Goal: Task Accomplishment & Management: Manage account settings

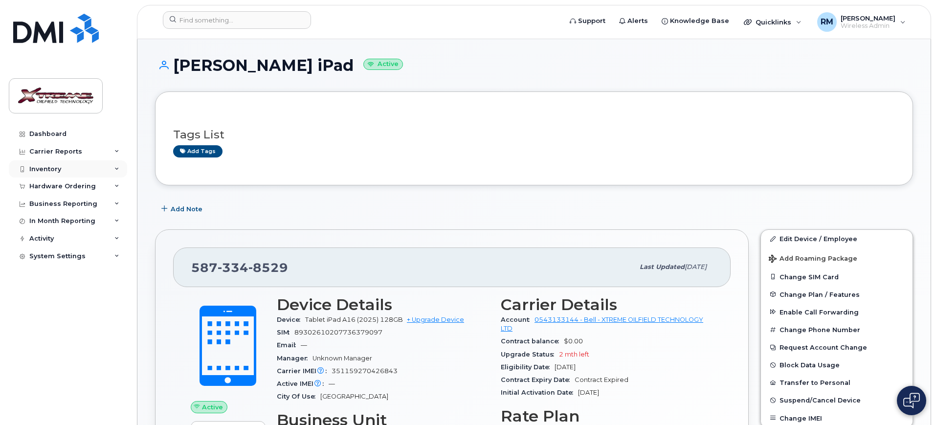
click at [58, 169] on div "Inventory" at bounding box center [45, 169] width 32 height 8
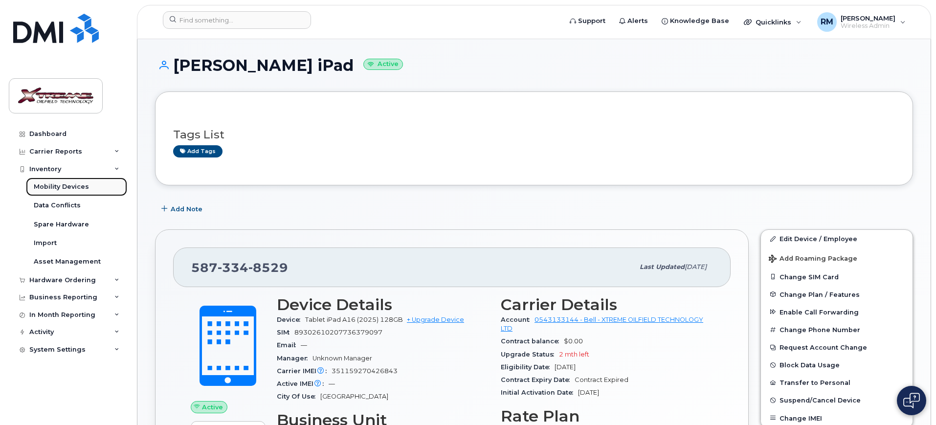
click at [65, 185] on div "Mobility Devices" at bounding box center [61, 186] width 55 height 9
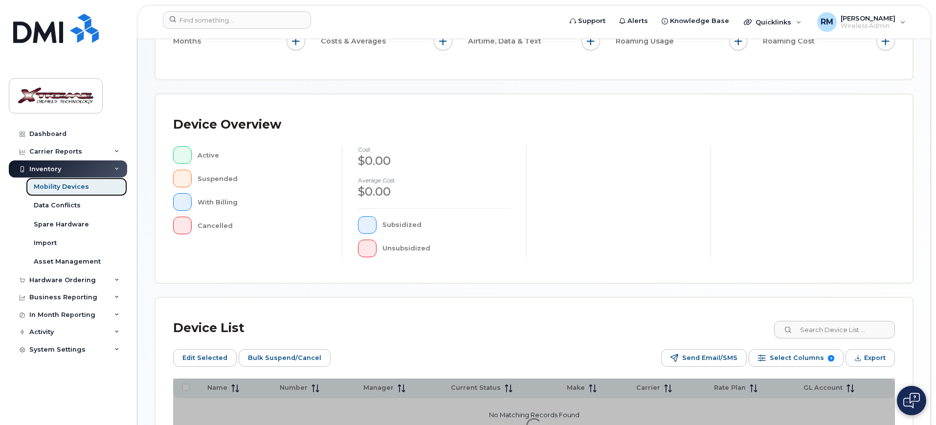
scroll to position [265, 0]
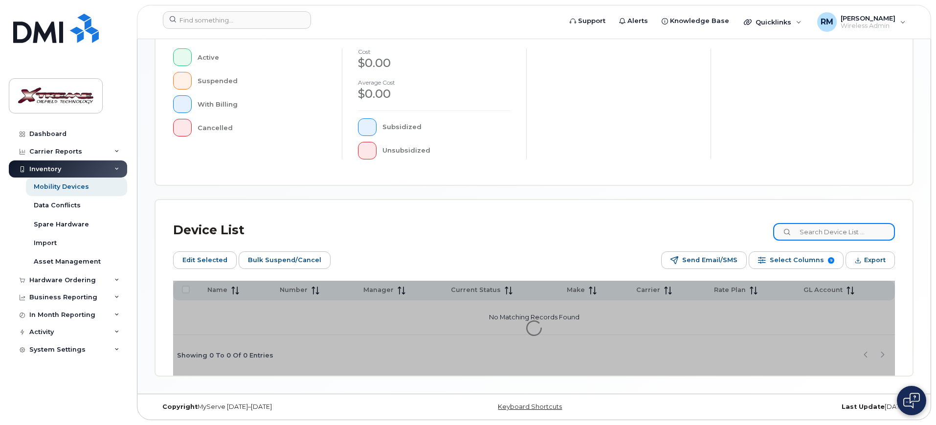
click at [824, 239] on input at bounding box center [834, 232] width 122 height 18
type input "7162"
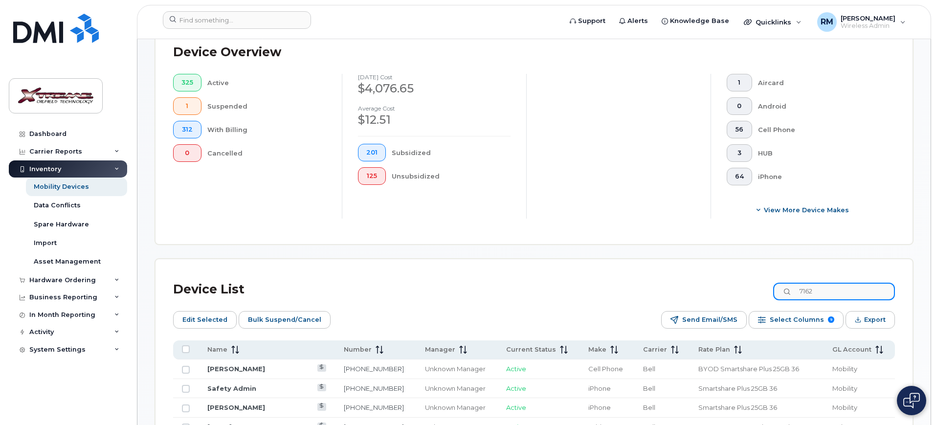
scroll to position [282, 0]
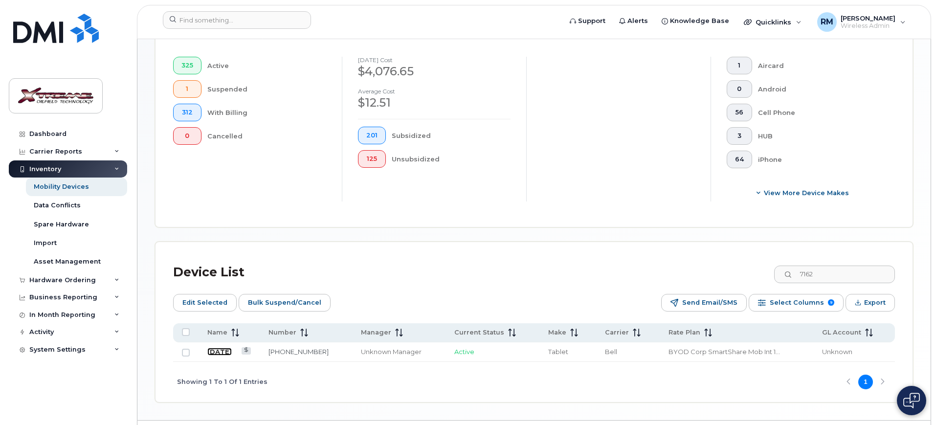
click at [223, 348] on link "July 19" at bounding box center [219, 352] width 24 height 8
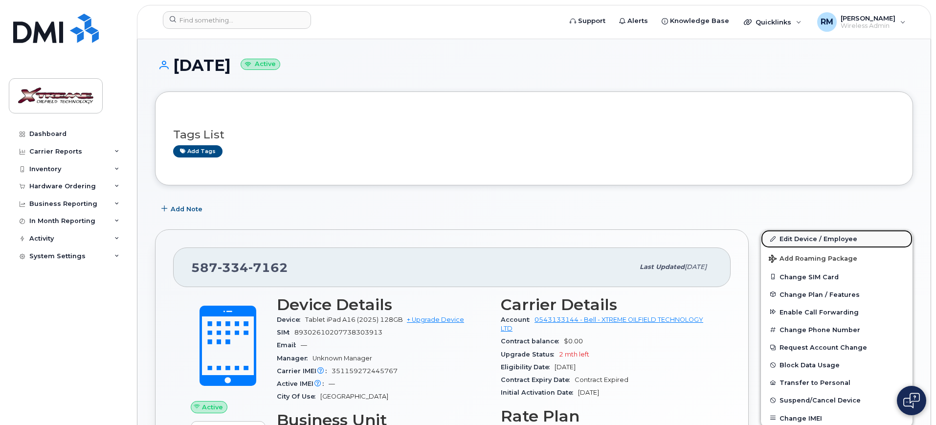
click at [805, 237] on link "Edit Device / Employee" at bounding box center [837, 239] width 152 height 18
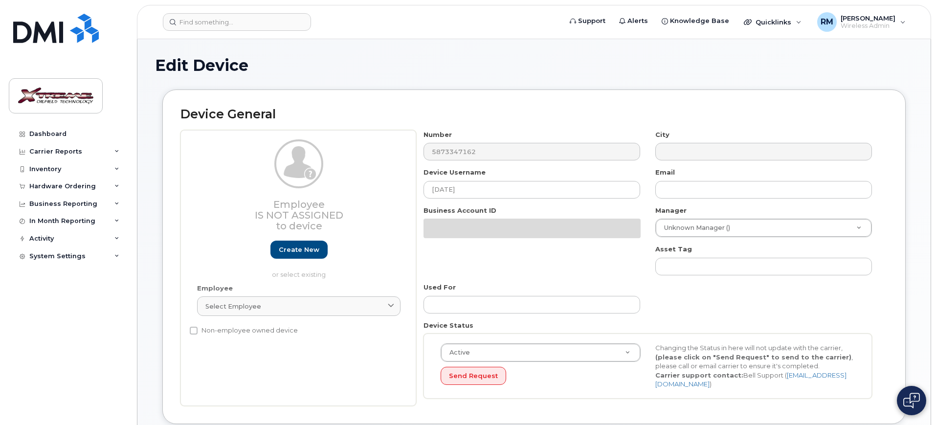
select select "4343095"
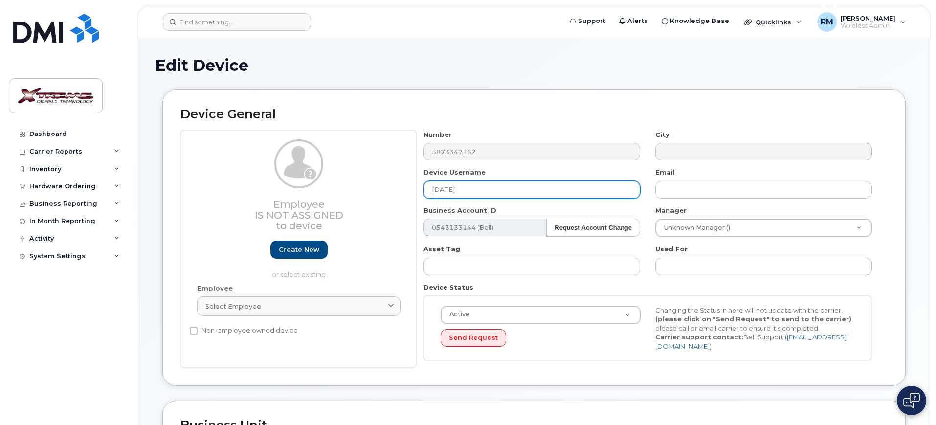
drag, startPoint x: 466, startPoint y: 192, endPoint x: 356, endPoint y: 167, distance: 113.2
click at [356, 167] on div "Employee Is not assigned to device Create new or select existing Employee Selec…" at bounding box center [533, 249] width 707 height 238
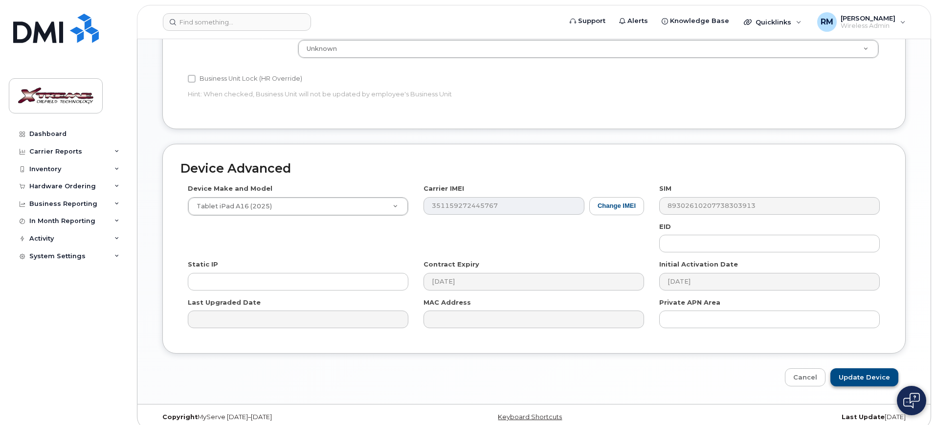
scroll to position [432, 0]
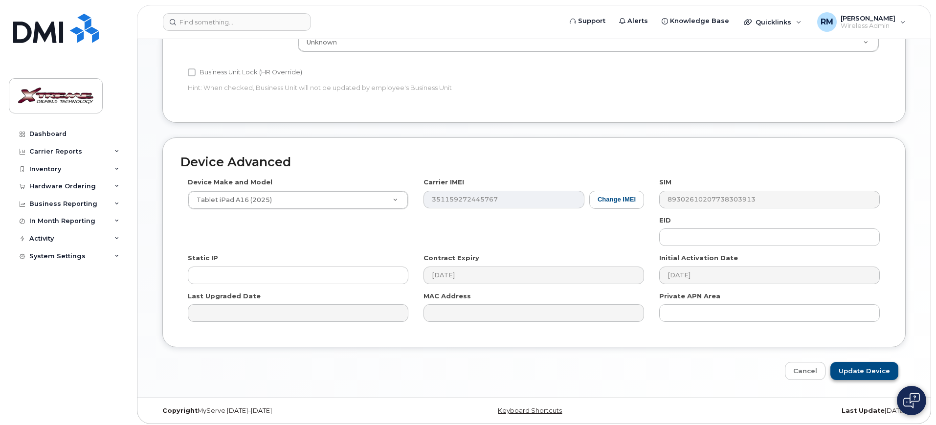
type input "Frankoi Rowe iPad"
click at [857, 364] on input "Update Device" at bounding box center [864, 371] width 68 height 18
type input "Saving..."
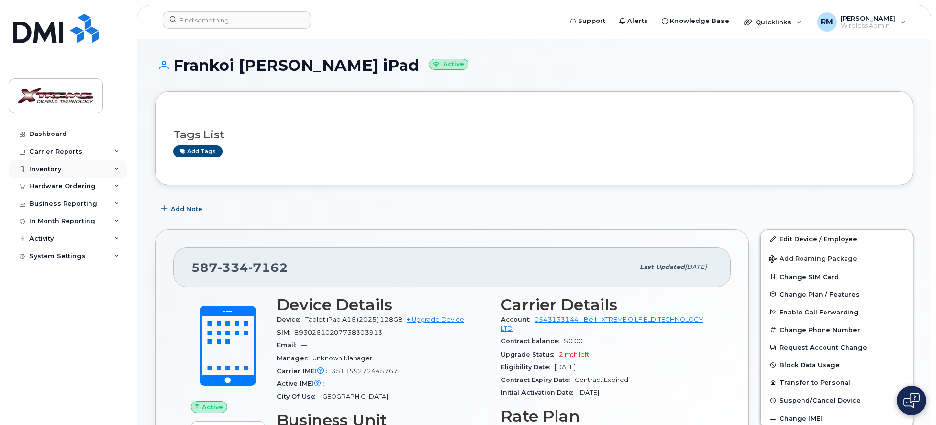
click at [51, 167] on div "Inventory" at bounding box center [45, 169] width 32 height 8
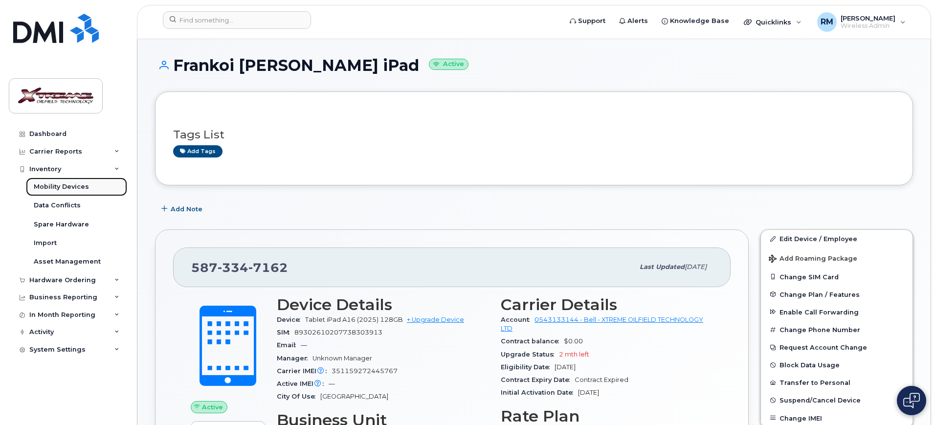
click at [61, 182] on div "Mobility Devices" at bounding box center [61, 186] width 55 height 9
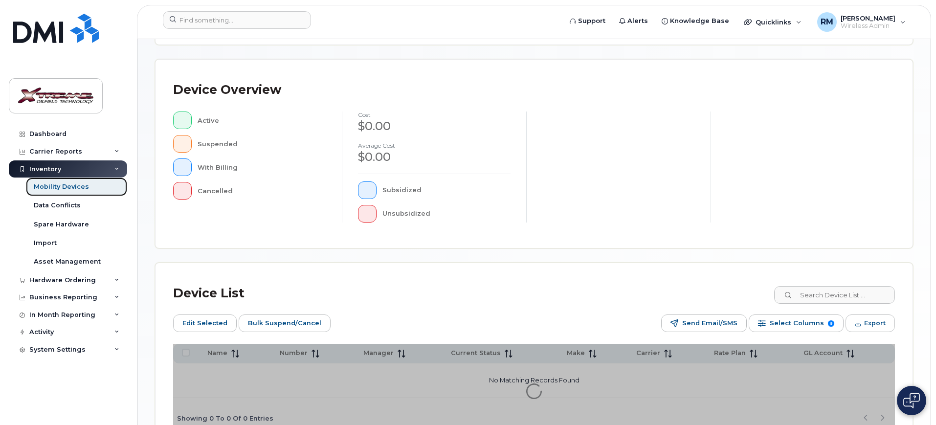
scroll to position [265, 0]
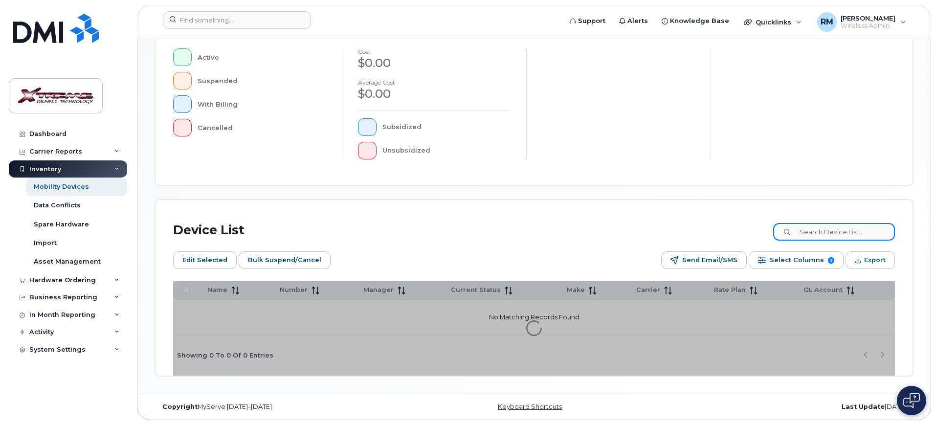
click at [826, 230] on input at bounding box center [834, 232] width 122 height 18
type input "6153"
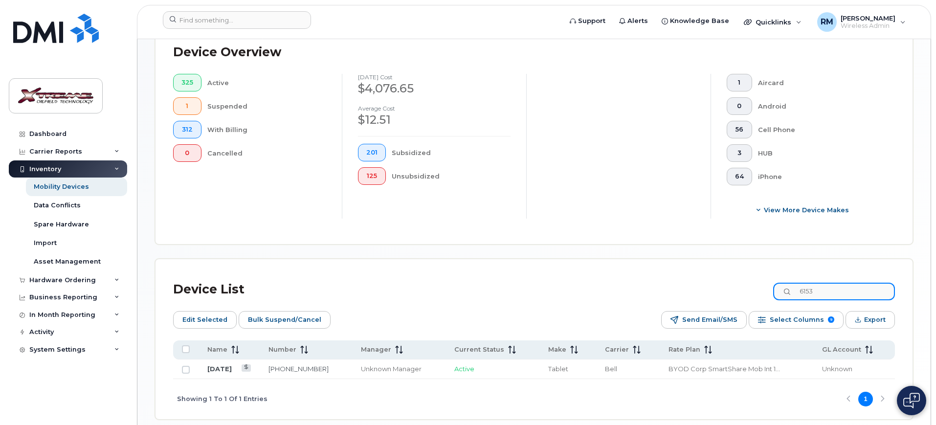
scroll to position [282, 0]
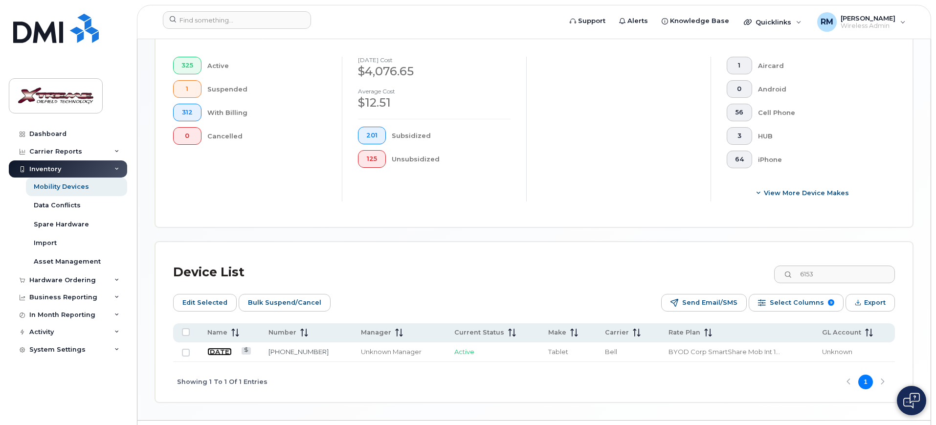
click at [220, 348] on link "[DATE]" at bounding box center [219, 352] width 24 height 8
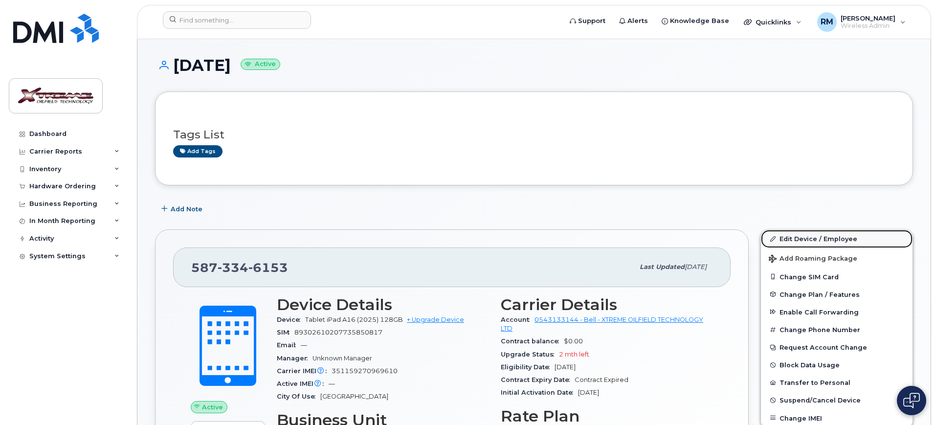
click at [791, 234] on link "Edit Device / Employee" at bounding box center [837, 239] width 152 height 18
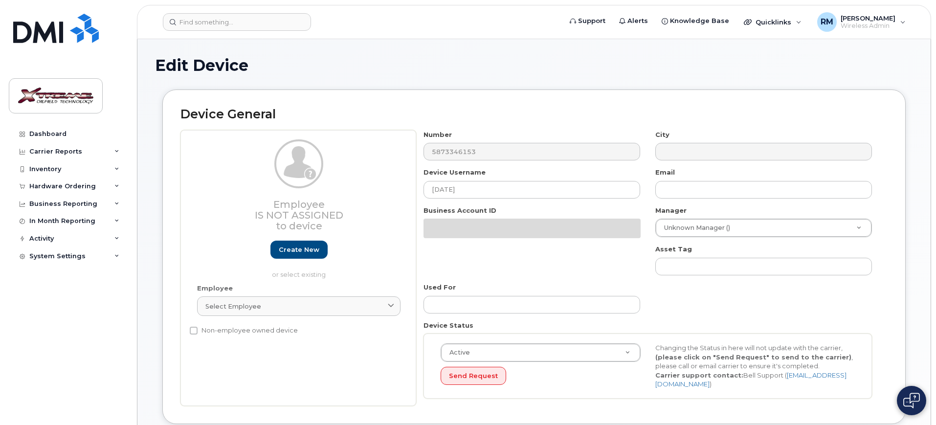
select select "4343095"
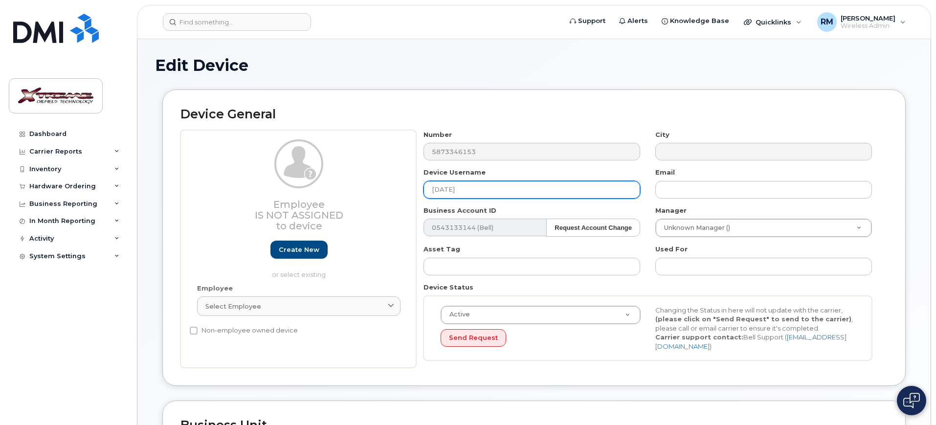
drag, startPoint x: 478, startPoint y: 183, endPoint x: 197, endPoint y: 187, distance: 280.6
click at [207, 187] on div "Employee Is not assigned to device Create new or select existing Employee Selec…" at bounding box center [533, 249] width 707 height 238
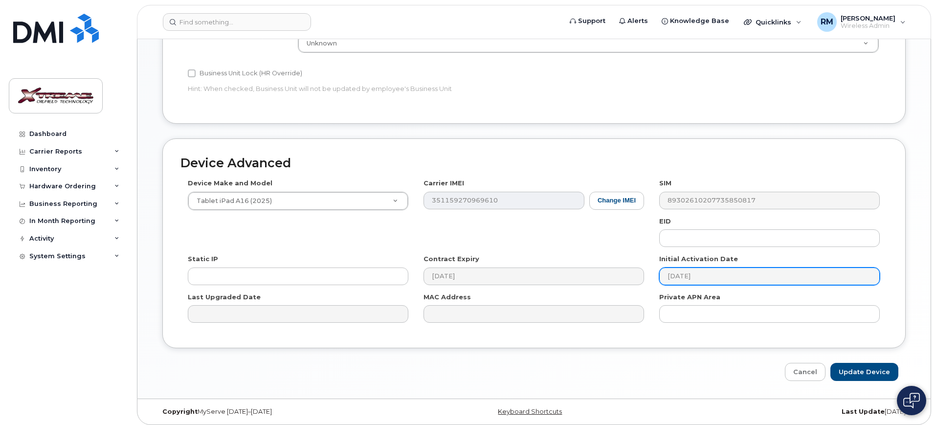
scroll to position [432, 0]
type input "[PERSON_NAME] iPad"
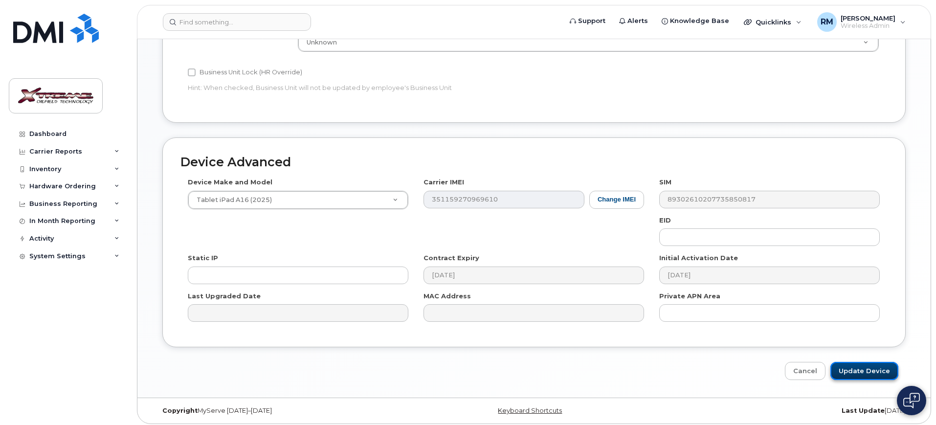
click at [862, 373] on input "Update Device" at bounding box center [864, 371] width 68 height 18
type input "Saving..."
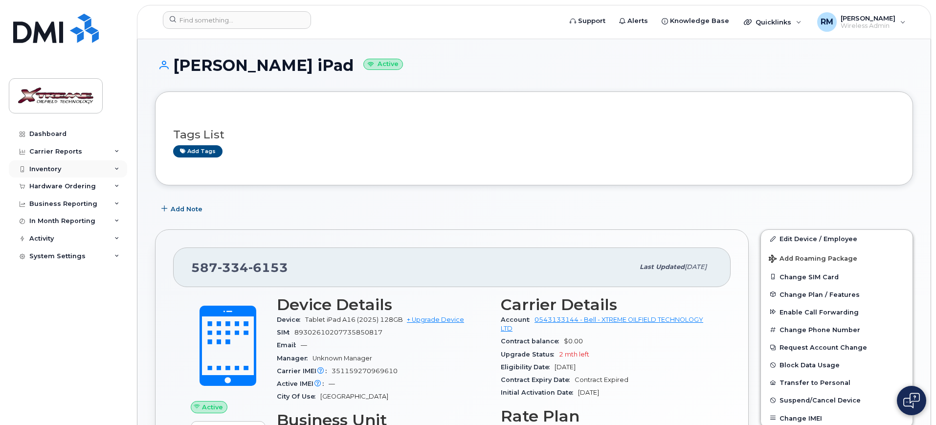
click at [78, 171] on div "Inventory" at bounding box center [68, 169] width 118 height 18
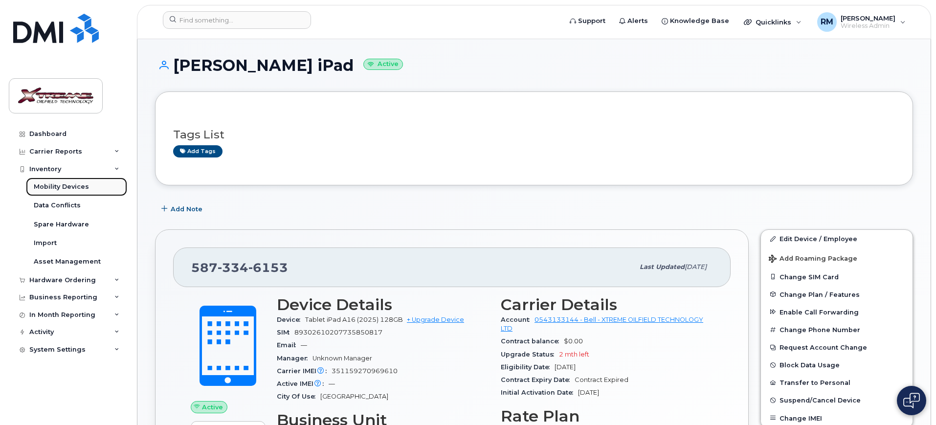
click at [66, 184] on div "Mobility Devices" at bounding box center [61, 186] width 55 height 9
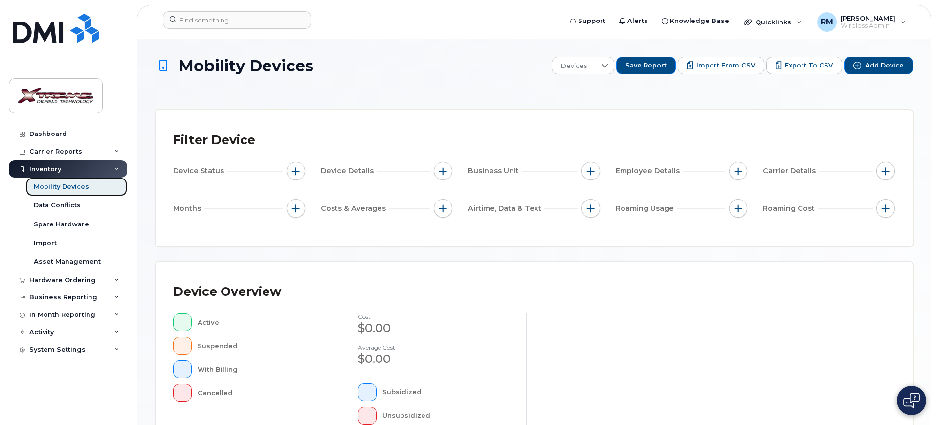
scroll to position [265, 0]
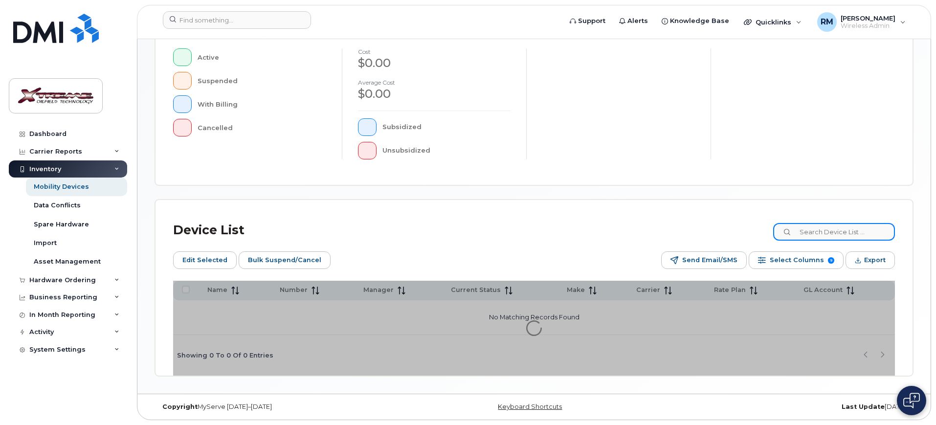
click at [824, 238] on input at bounding box center [834, 232] width 122 height 18
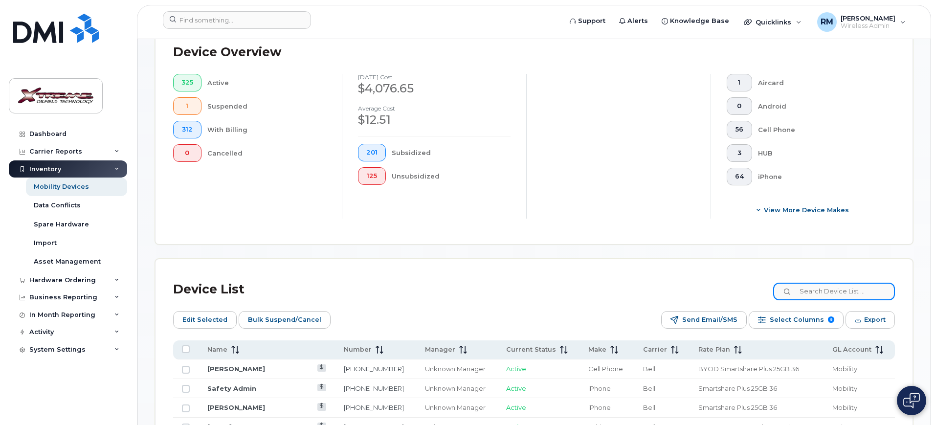
scroll to position [282, 0]
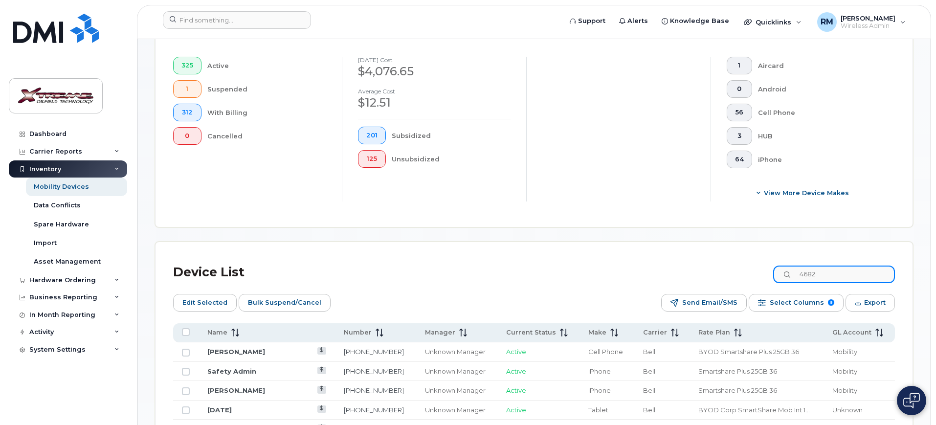
type input "4682"
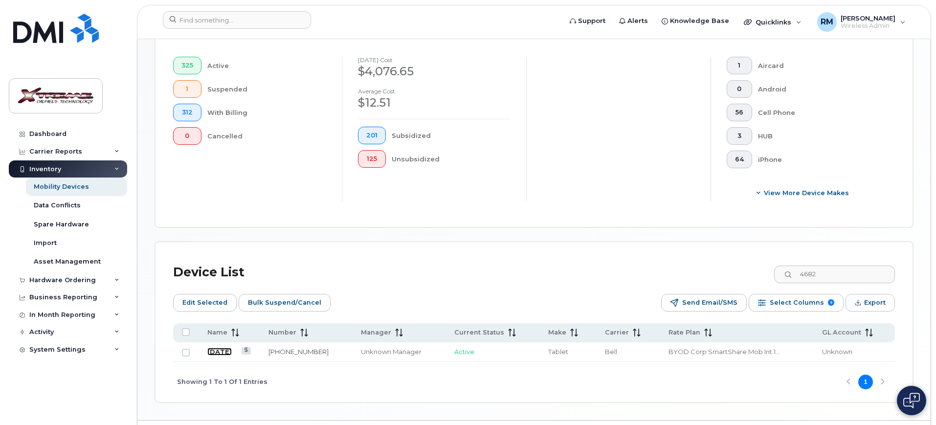
click at [222, 348] on link "July 15" at bounding box center [219, 352] width 24 height 8
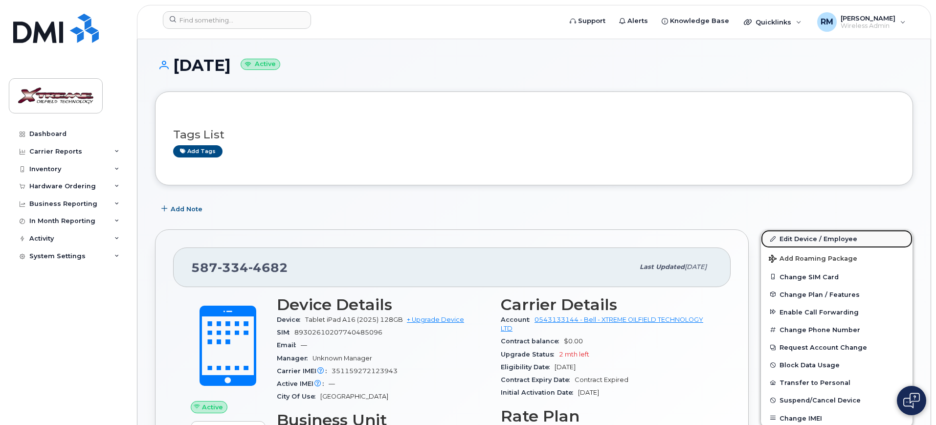
click at [818, 240] on link "Edit Device / Employee" at bounding box center [837, 239] width 152 height 18
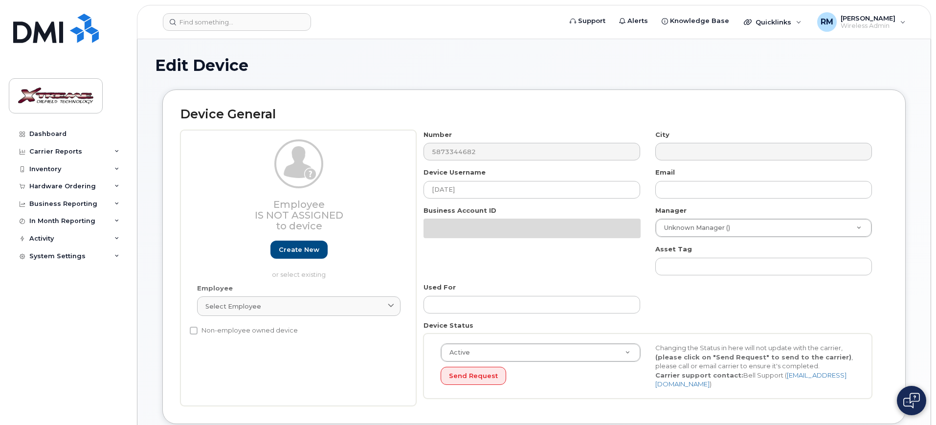
select select "4343095"
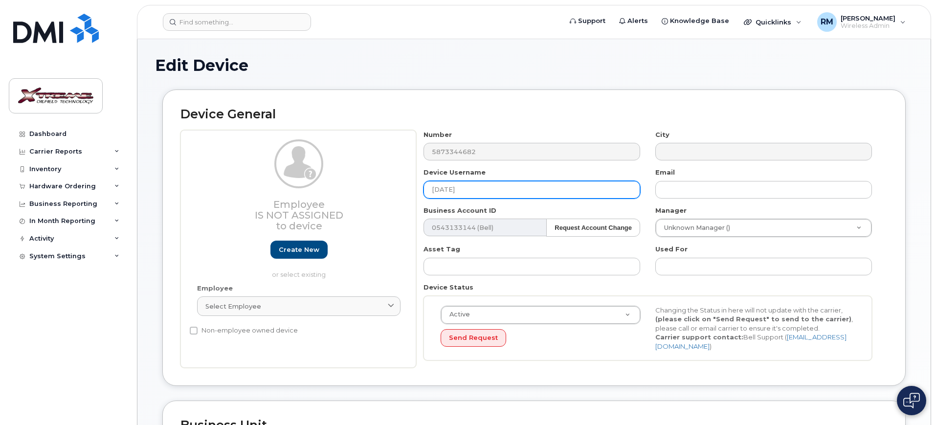
drag, startPoint x: 484, startPoint y: 185, endPoint x: 194, endPoint y: 185, distance: 290.8
click at [222, 186] on div "Employee Is not assigned to device Create new or select existing Employee Selec…" at bounding box center [533, 249] width 707 height 238
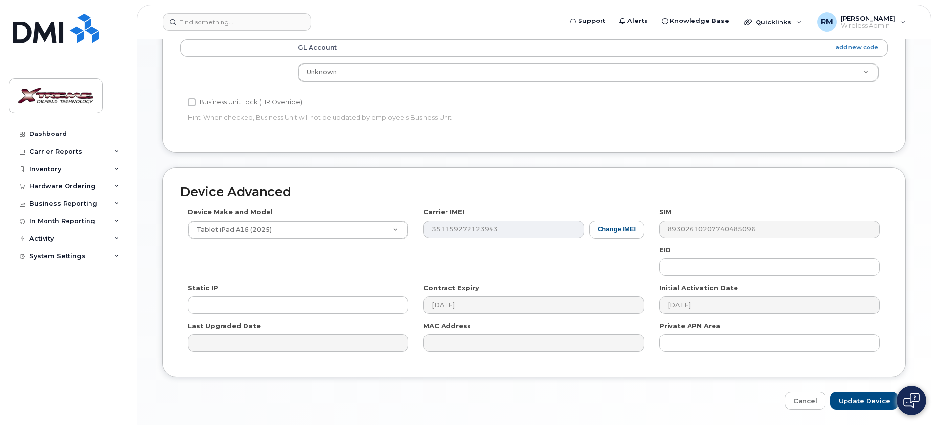
scroll to position [432, 0]
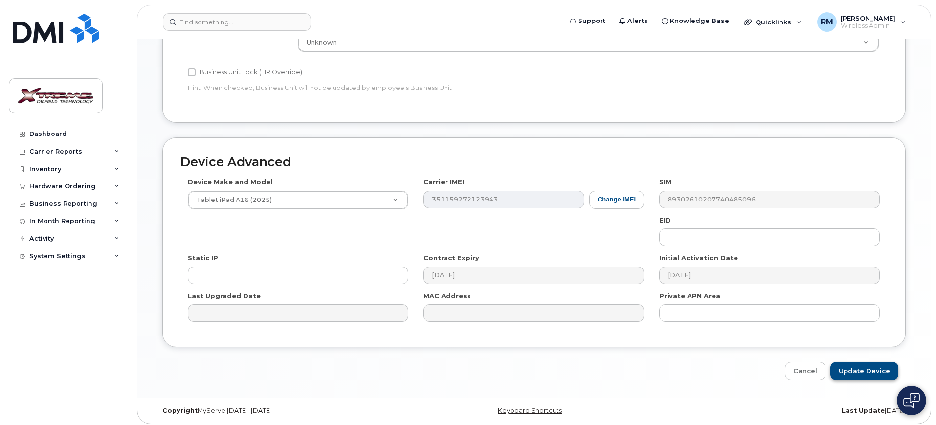
type input "Michael Quesoy iPad"
click at [855, 363] on input "Update Device" at bounding box center [864, 371] width 68 height 18
type input "Saving..."
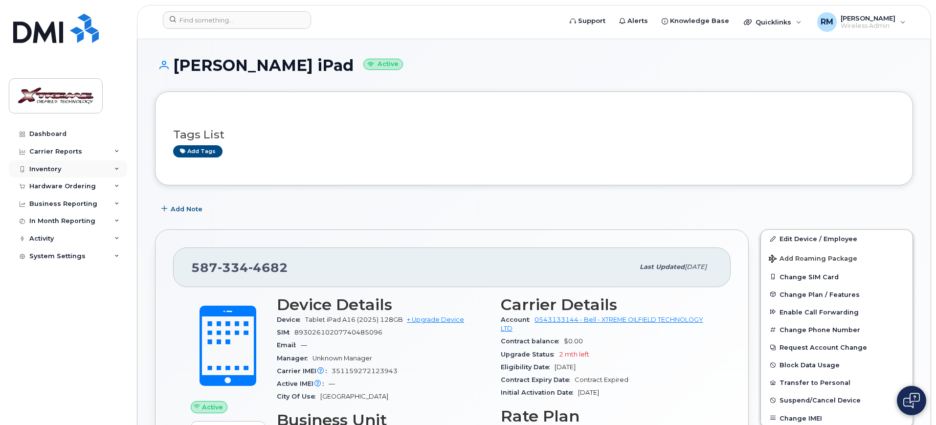
click at [68, 168] on div "Inventory" at bounding box center [68, 169] width 118 height 18
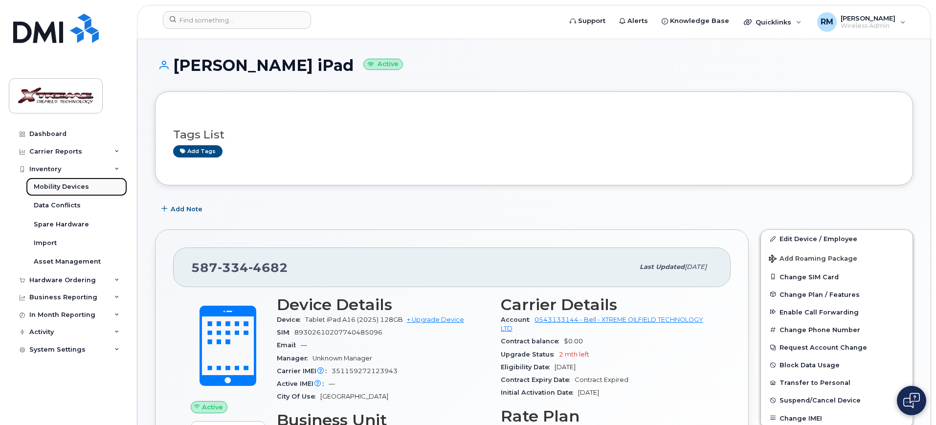
click at [70, 189] on div "Mobility Devices" at bounding box center [61, 186] width 55 height 9
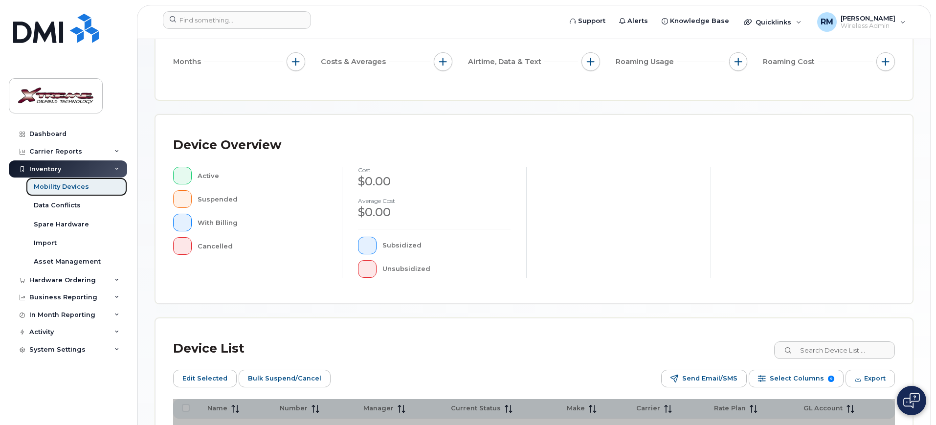
scroll to position [244, 0]
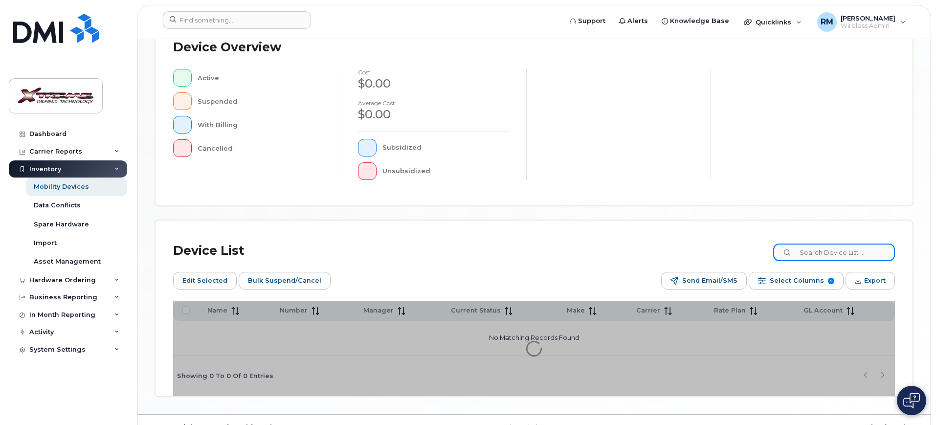
click at [845, 255] on input at bounding box center [834, 252] width 122 height 18
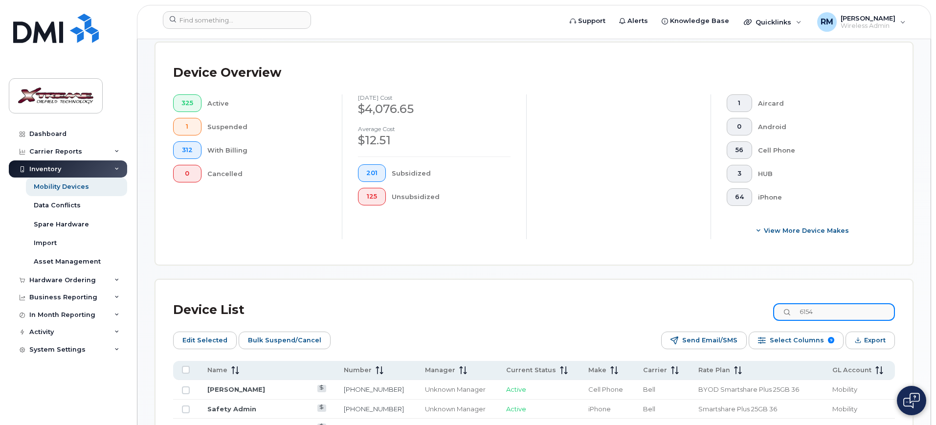
type input "6154"
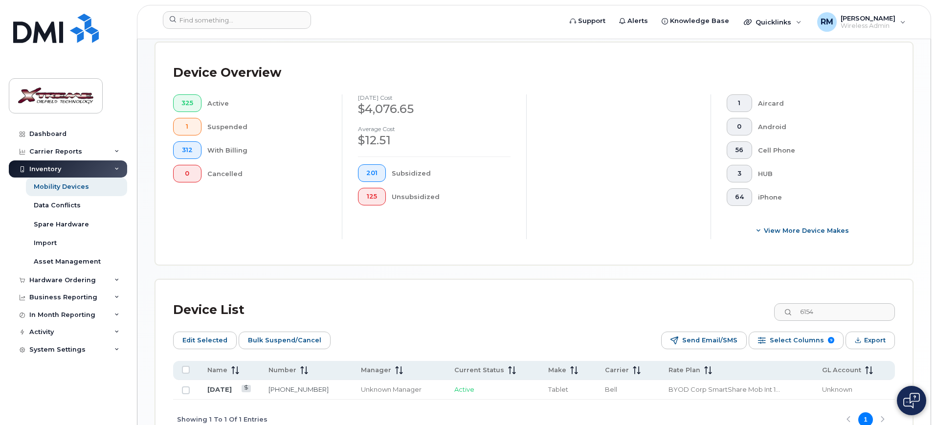
click at [539, 380] on td "[DATE]" at bounding box center [567, 390] width 57 height 20
click at [219, 385] on link "[DATE]" at bounding box center [219, 389] width 24 height 8
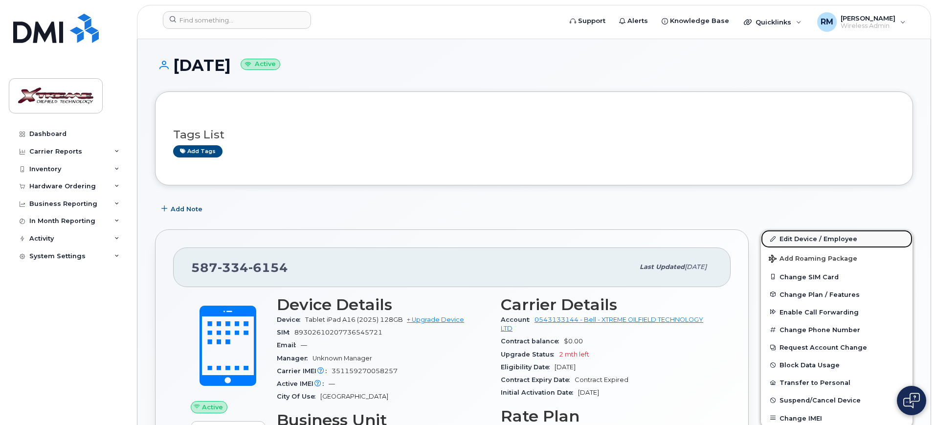
click at [792, 233] on link "Edit Device / Employee" at bounding box center [837, 239] width 152 height 18
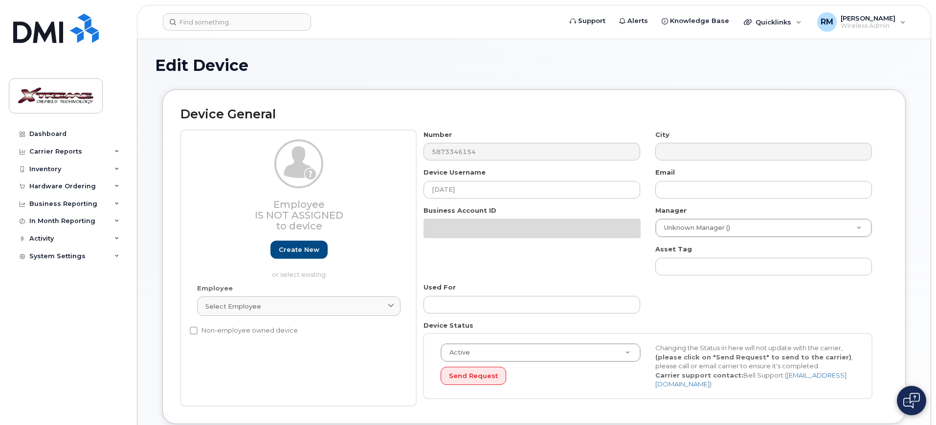
select select "4343095"
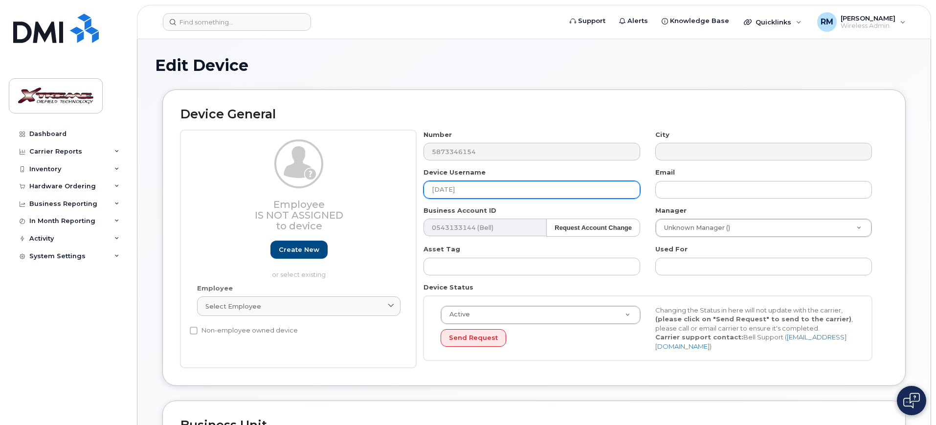
drag, startPoint x: 504, startPoint y: 191, endPoint x: 233, endPoint y: 182, distance: 271.9
click at [237, 183] on div "Employee Is not assigned to device Create new or select existing Employee Selec…" at bounding box center [533, 249] width 707 height 238
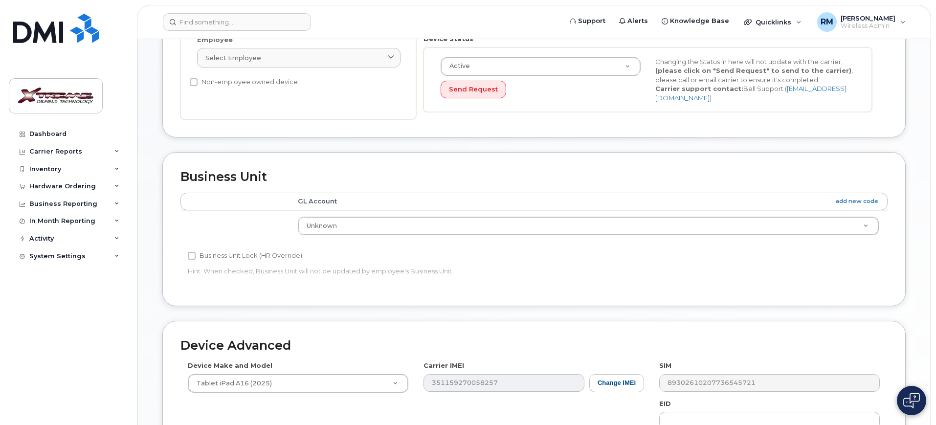
scroll to position [432, 0]
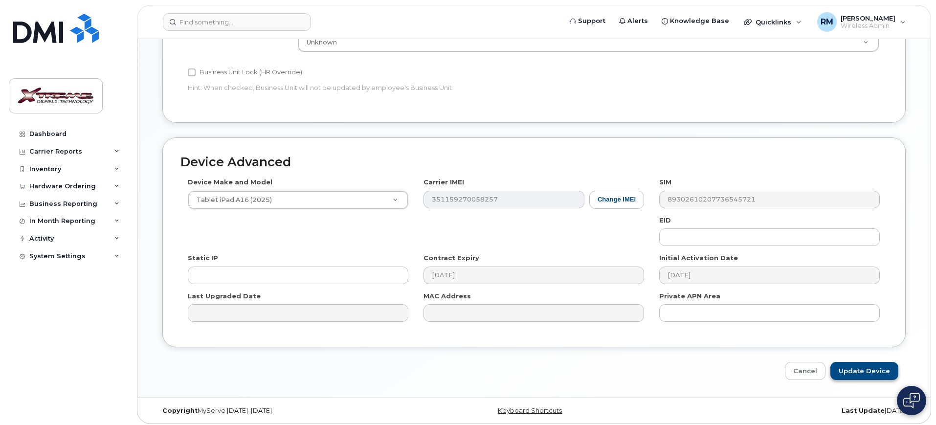
type input "Wilbert Bacalso iPad"
click at [868, 364] on input "Update Device" at bounding box center [864, 371] width 68 height 18
type input "Saving..."
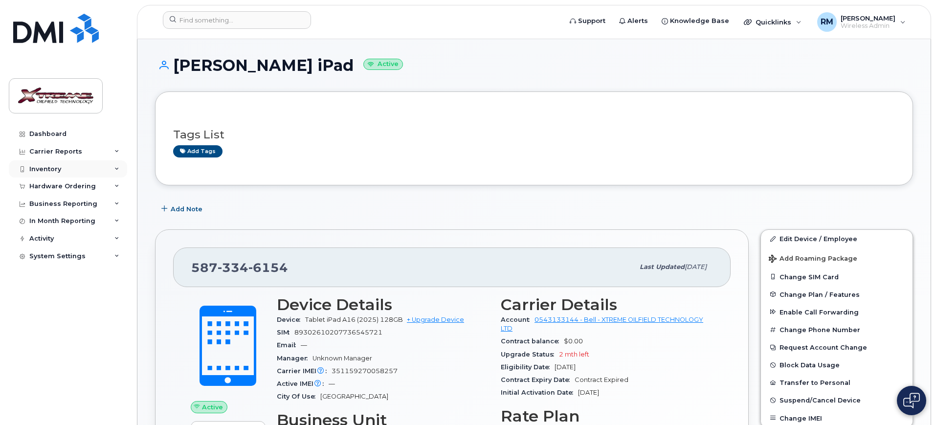
click at [52, 166] on div "Inventory" at bounding box center [45, 169] width 32 height 8
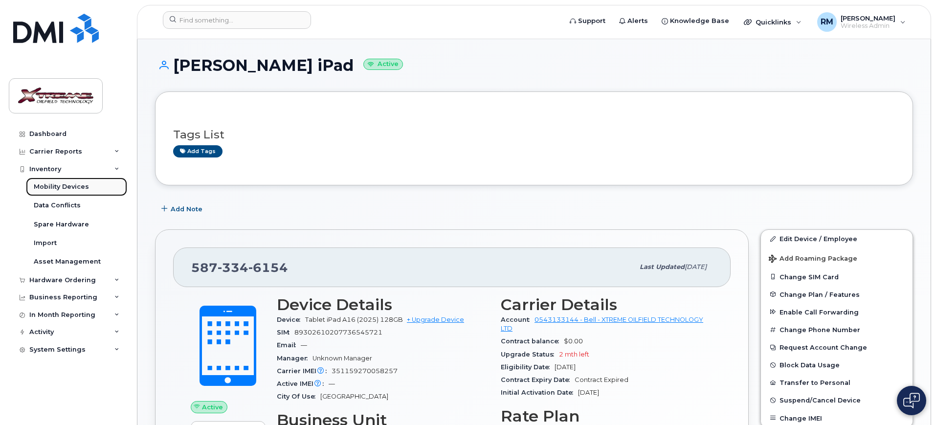
click at [90, 182] on link "Mobility Devices" at bounding box center [76, 186] width 101 height 19
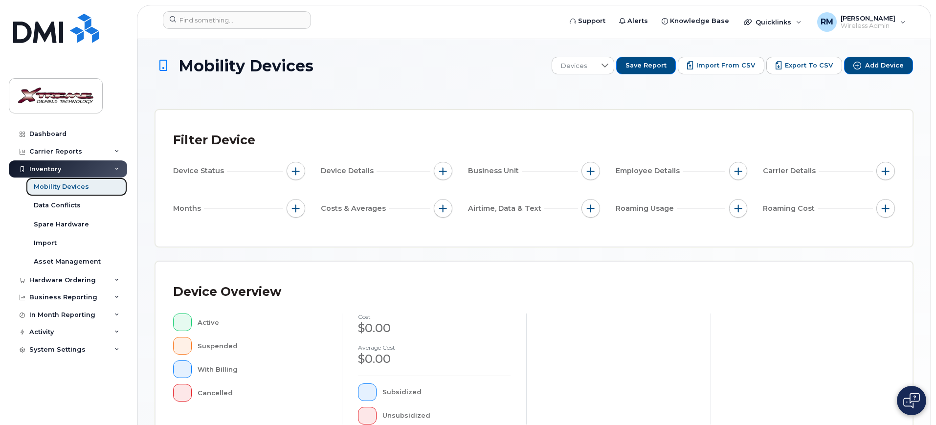
scroll to position [265, 0]
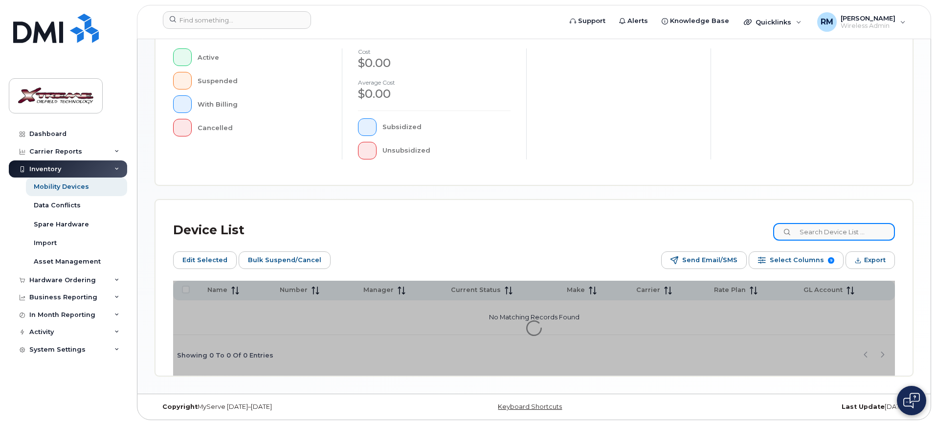
click at [840, 233] on div "Device List Edit Selected Bulk Suspend/Cancel Send Email/SMS Select Columns 9 F…" at bounding box center [534, 287] width 758 height 176
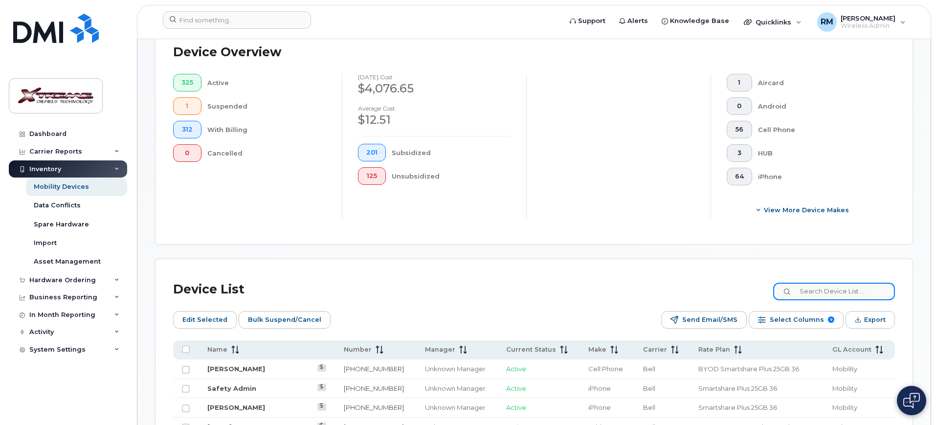
scroll to position [282, 0]
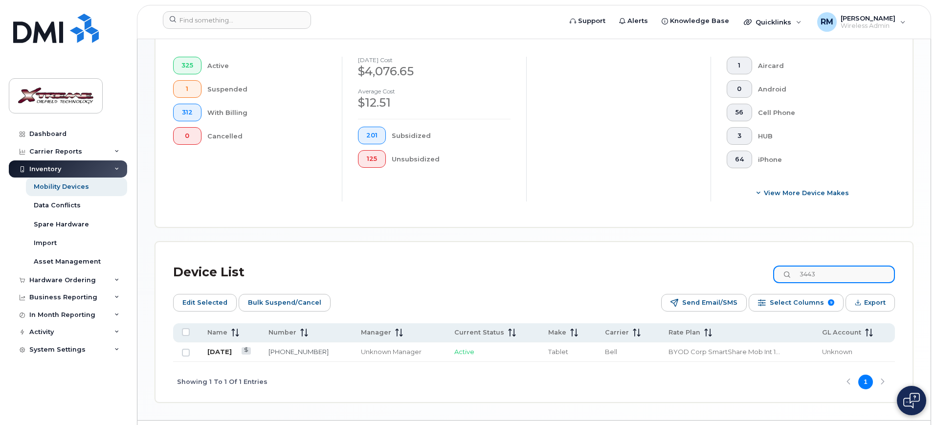
type input "3443"
click at [223, 348] on link "[DATE]" at bounding box center [219, 352] width 24 height 8
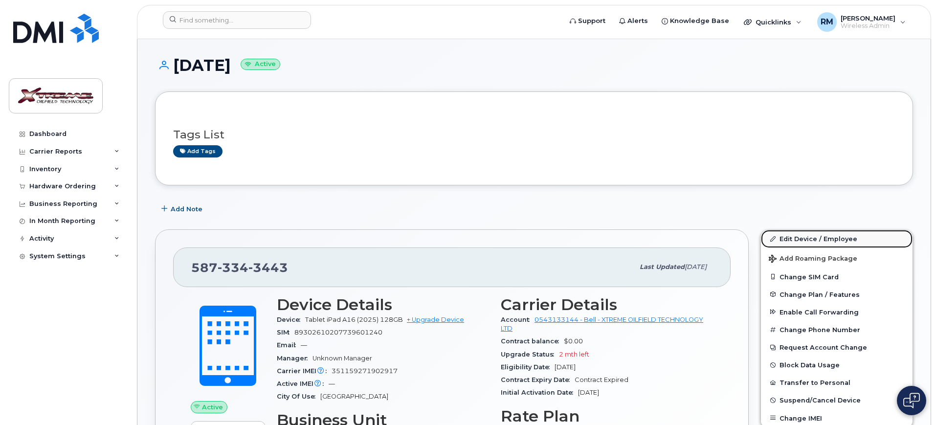
click at [822, 235] on link "Edit Device / Employee" at bounding box center [837, 239] width 152 height 18
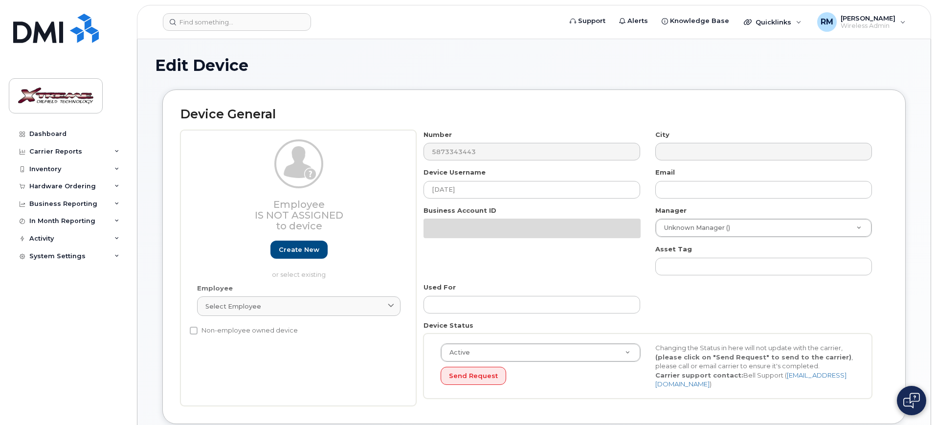
select select "4343095"
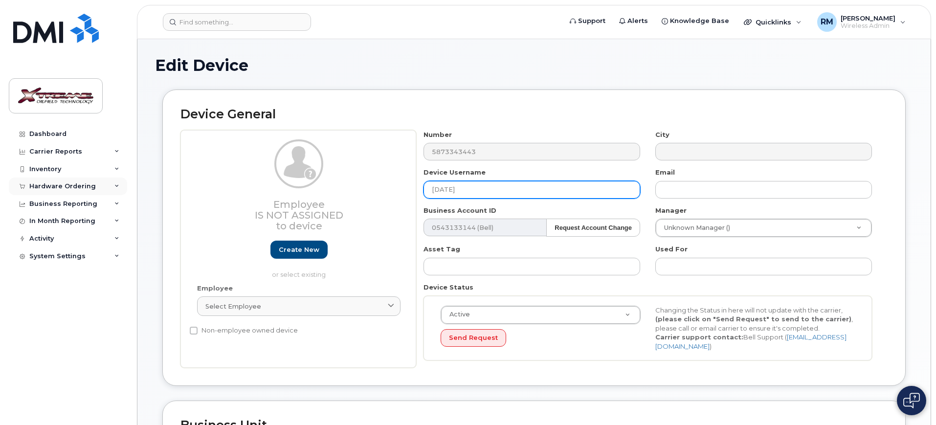
drag, startPoint x: 240, startPoint y: 192, endPoint x: 126, endPoint y: 179, distance: 114.6
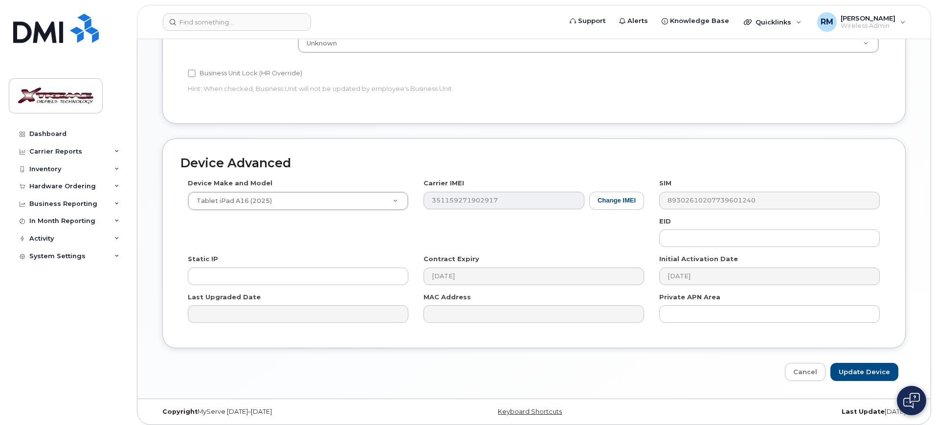
scroll to position [432, 0]
type input "[PERSON_NAME] iPad"
click at [869, 368] on input "Update Device" at bounding box center [864, 371] width 68 height 18
type input "Saving..."
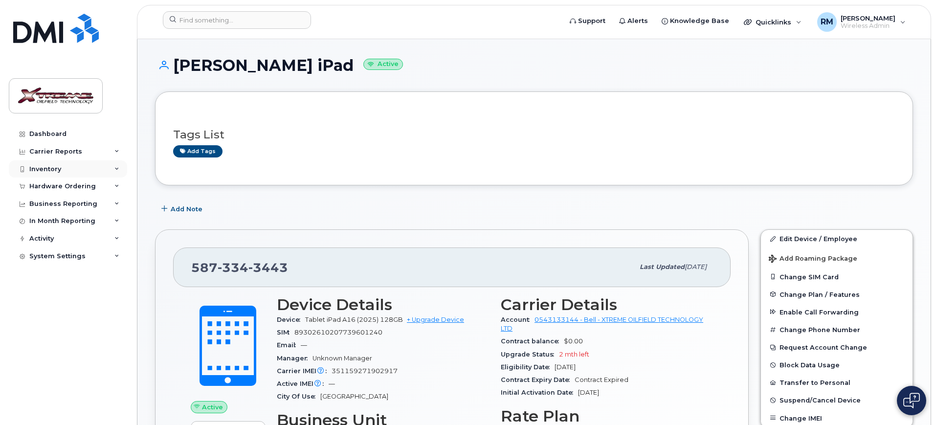
click at [47, 168] on div "Inventory" at bounding box center [45, 169] width 32 height 8
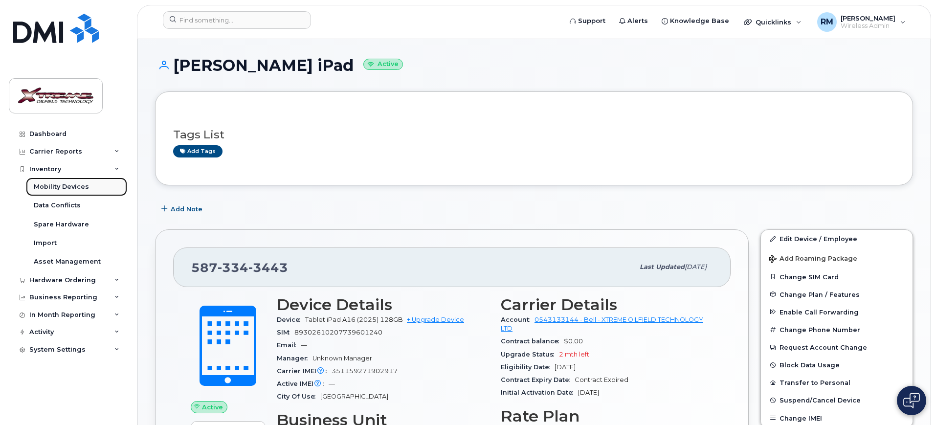
click at [84, 183] on div "Mobility Devices" at bounding box center [61, 186] width 55 height 9
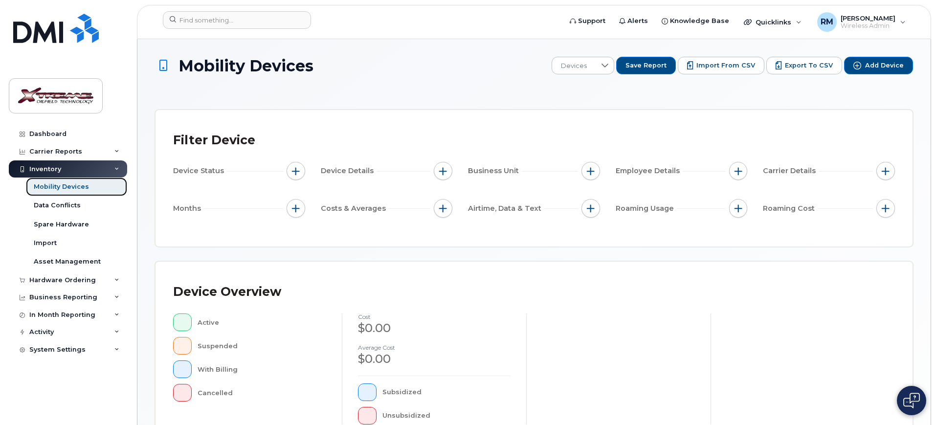
scroll to position [265, 0]
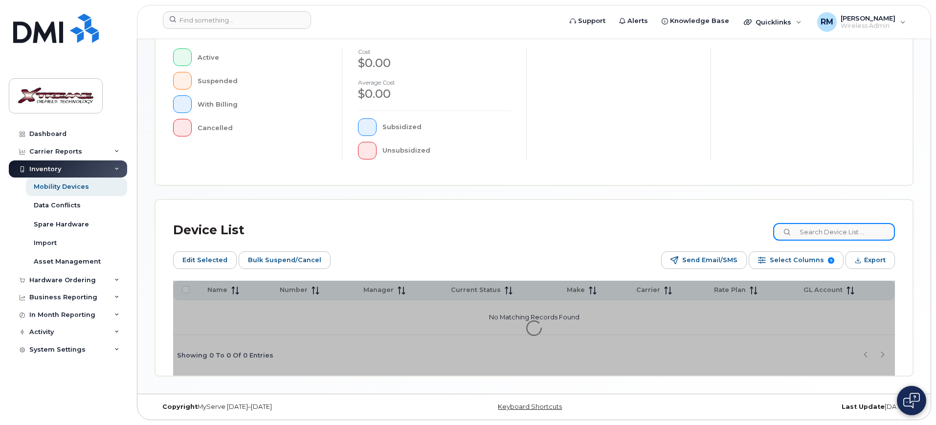
click at [839, 228] on input at bounding box center [834, 232] width 122 height 18
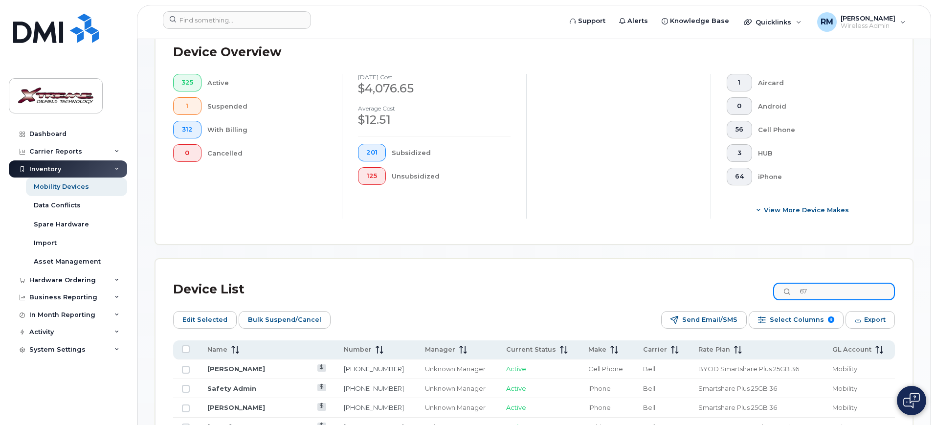
scroll to position [282, 0]
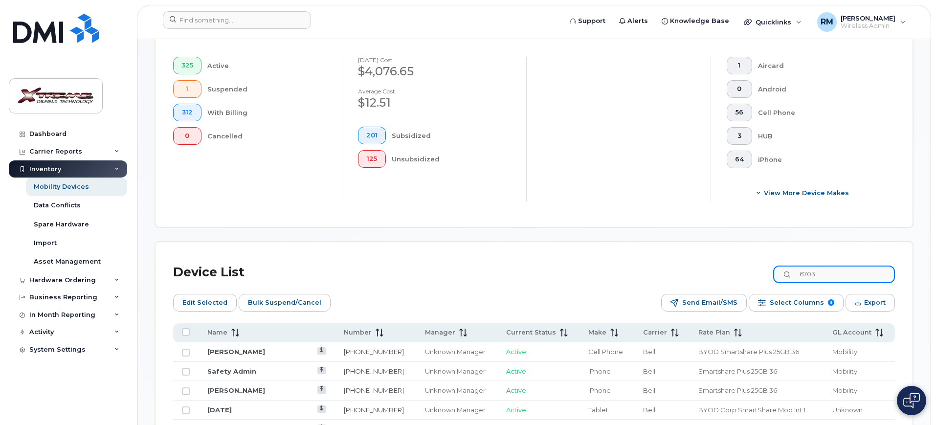
type input "6703"
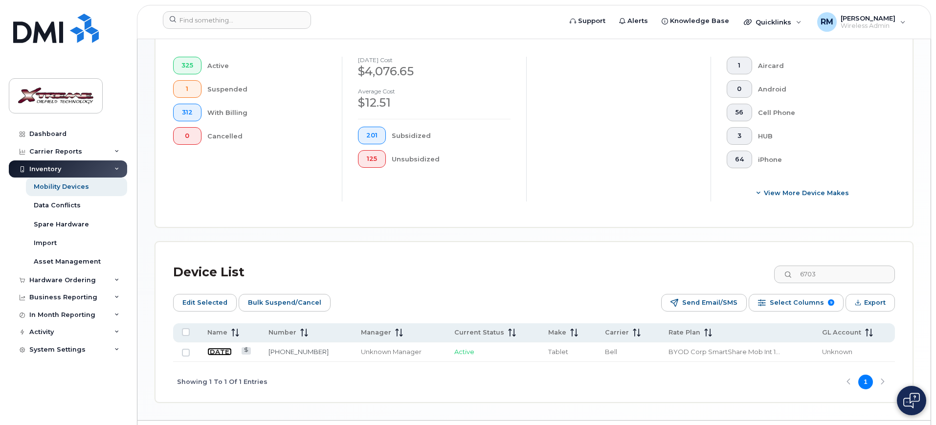
click at [218, 348] on link "[DATE]" at bounding box center [219, 352] width 24 height 8
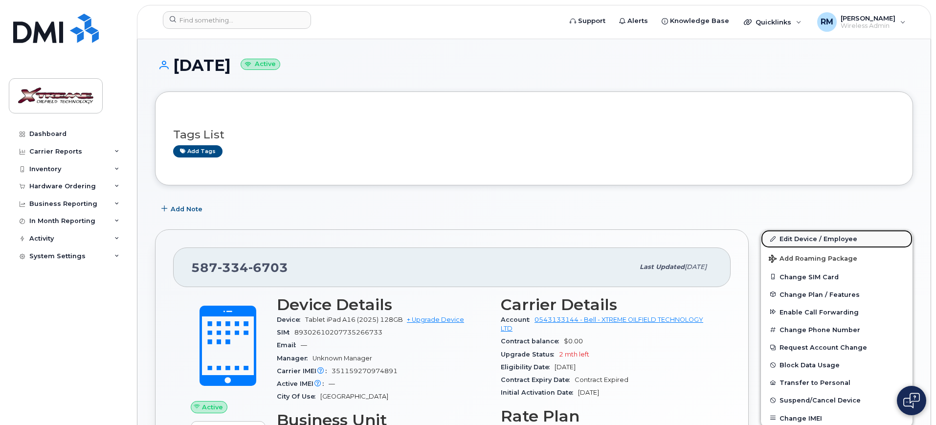
click at [808, 232] on link "Edit Device / Employee" at bounding box center [837, 239] width 152 height 18
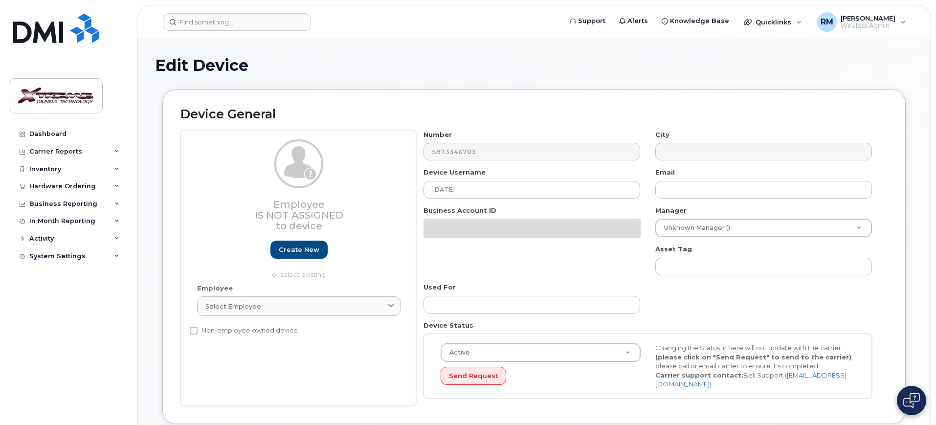
select select "4343095"
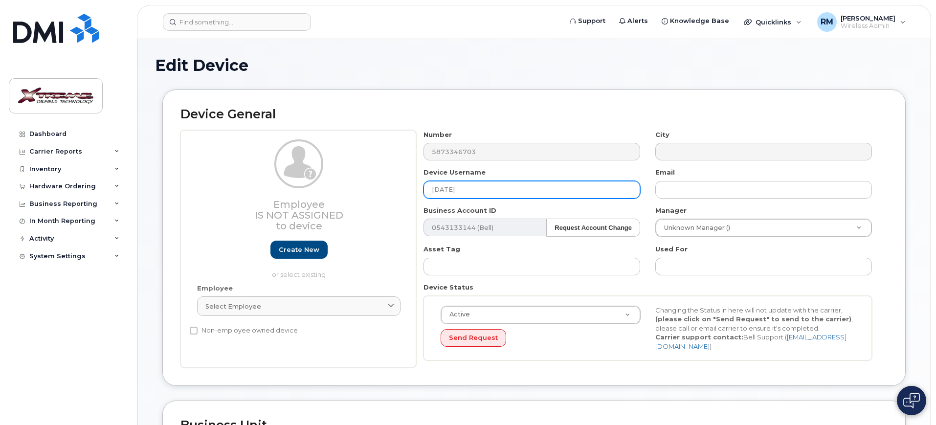
drag, startPoint x: 480, startPoint y: 189, endPoint x: 368, endPoint y: 184, distance: 113.0
click at [370, 185] on div "Employee Is not assigned to device Create new or select existing Employee Selec…" at bounding box center [533, 249] width 707 height 238
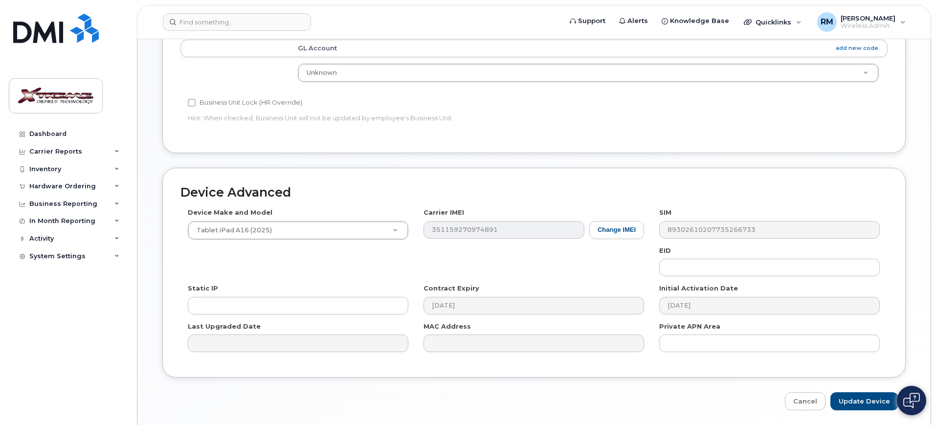
scroll to position [432, 0]
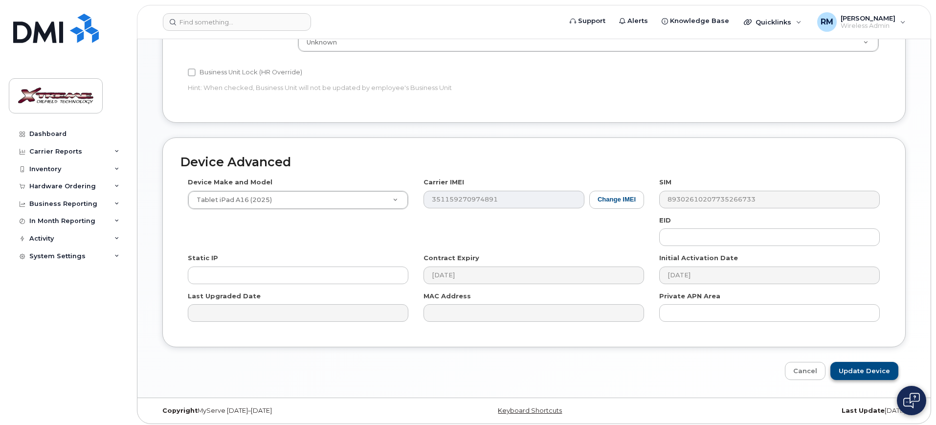
type input "[PERSON_NAME] iPad"
click at [882, 362] on input "Update Device" at bounding box center [864, 371] width 68 height 18
type input "Saving..."
